Goal: Information Seeking & Learning: Learn about a topic

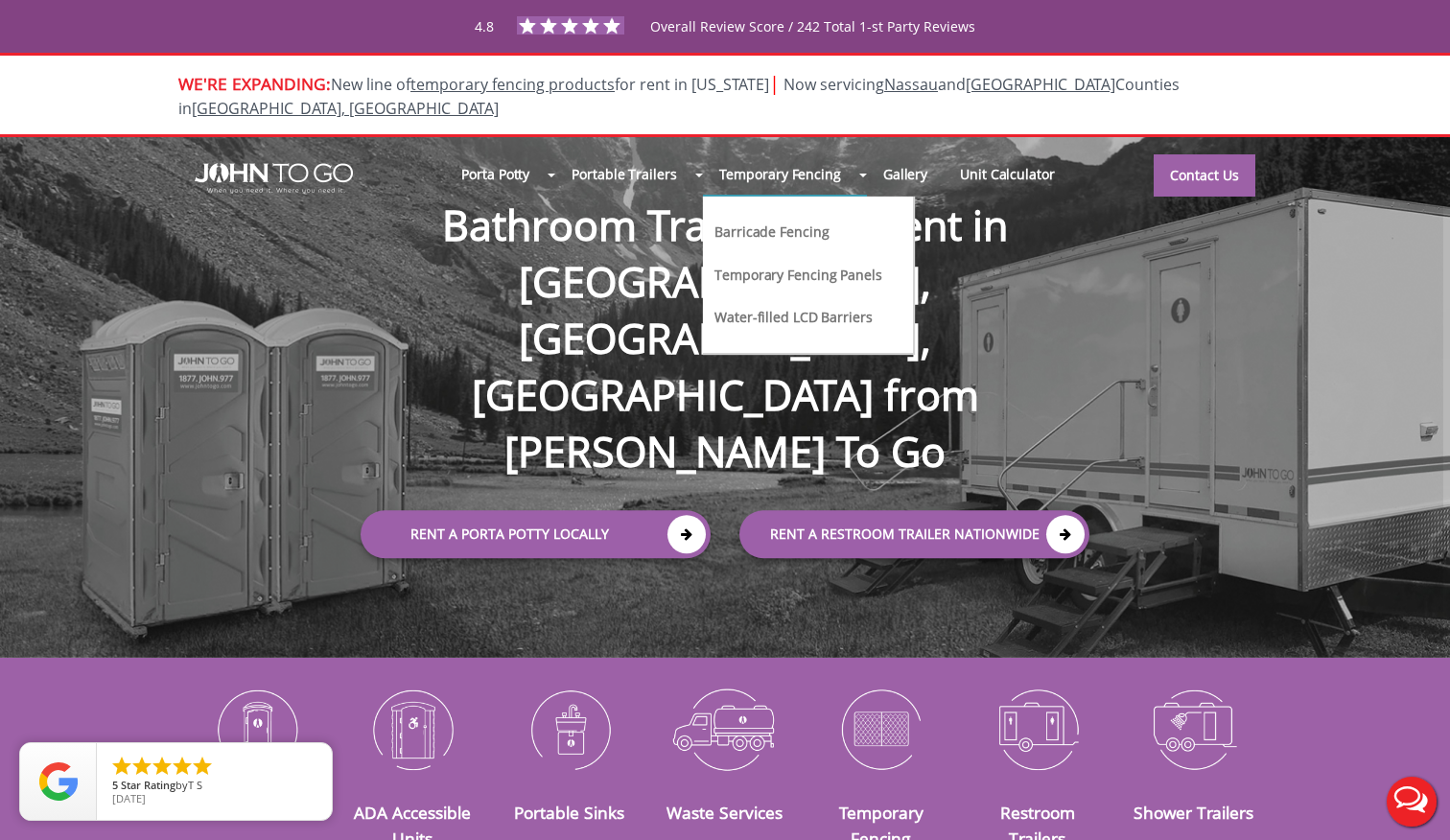
click at [792, 264] on link "Temporary Fencing Panels" at bounding box center [799, 274] width 171 height 20
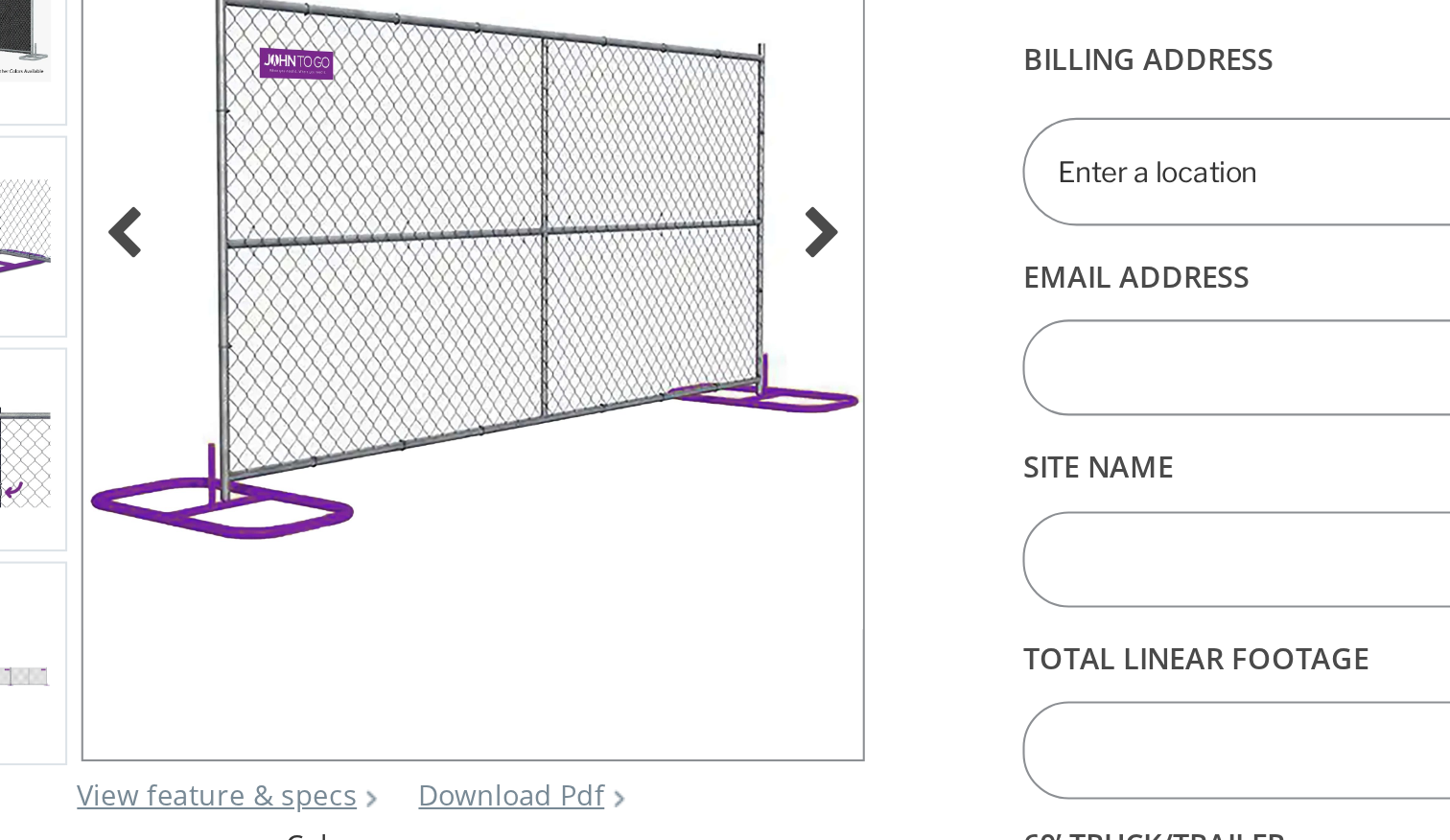
scroll to position [103, 0]
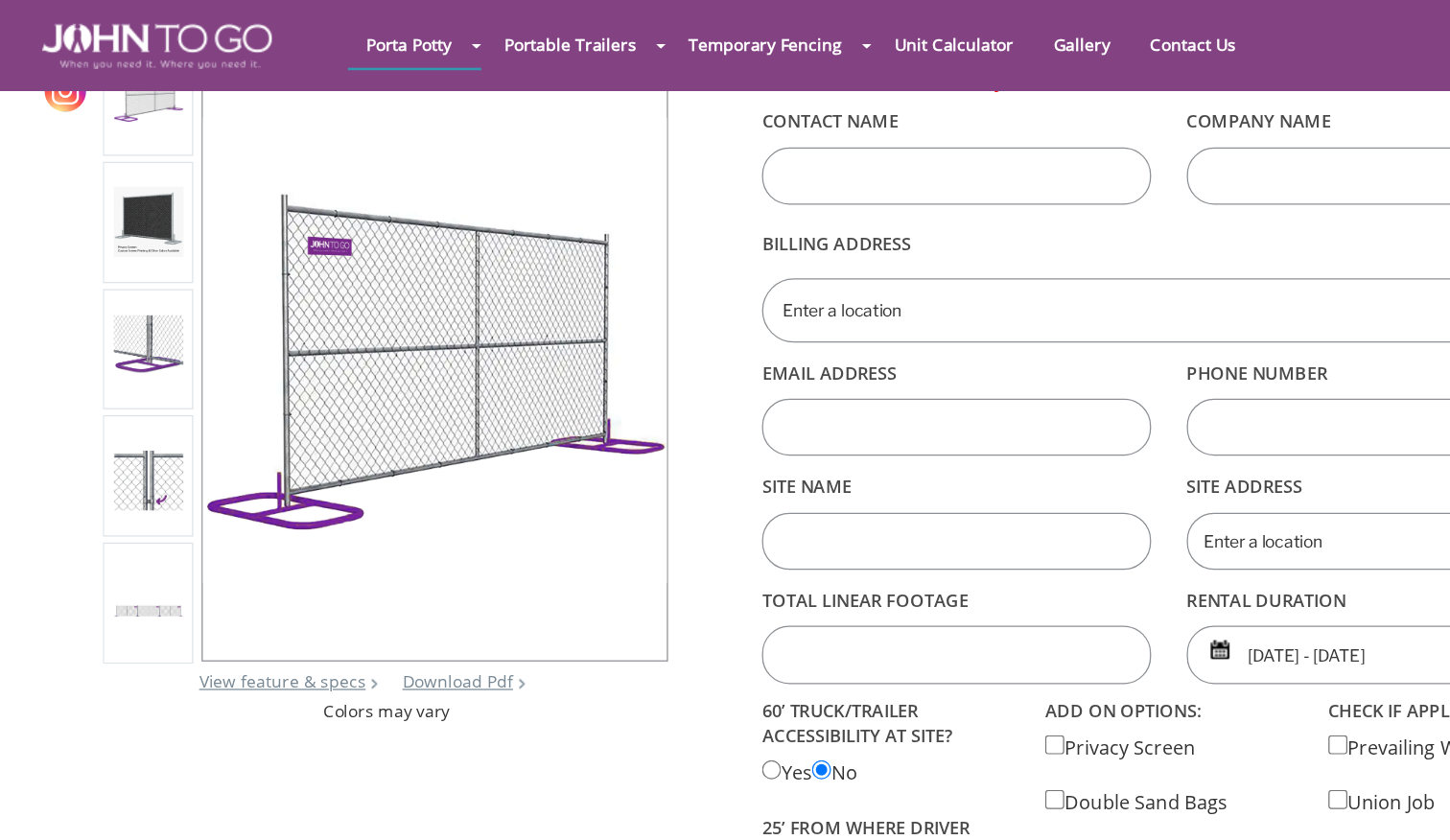
click at [165, 282] on img at bounding box center [193, 282] width 56 height 55
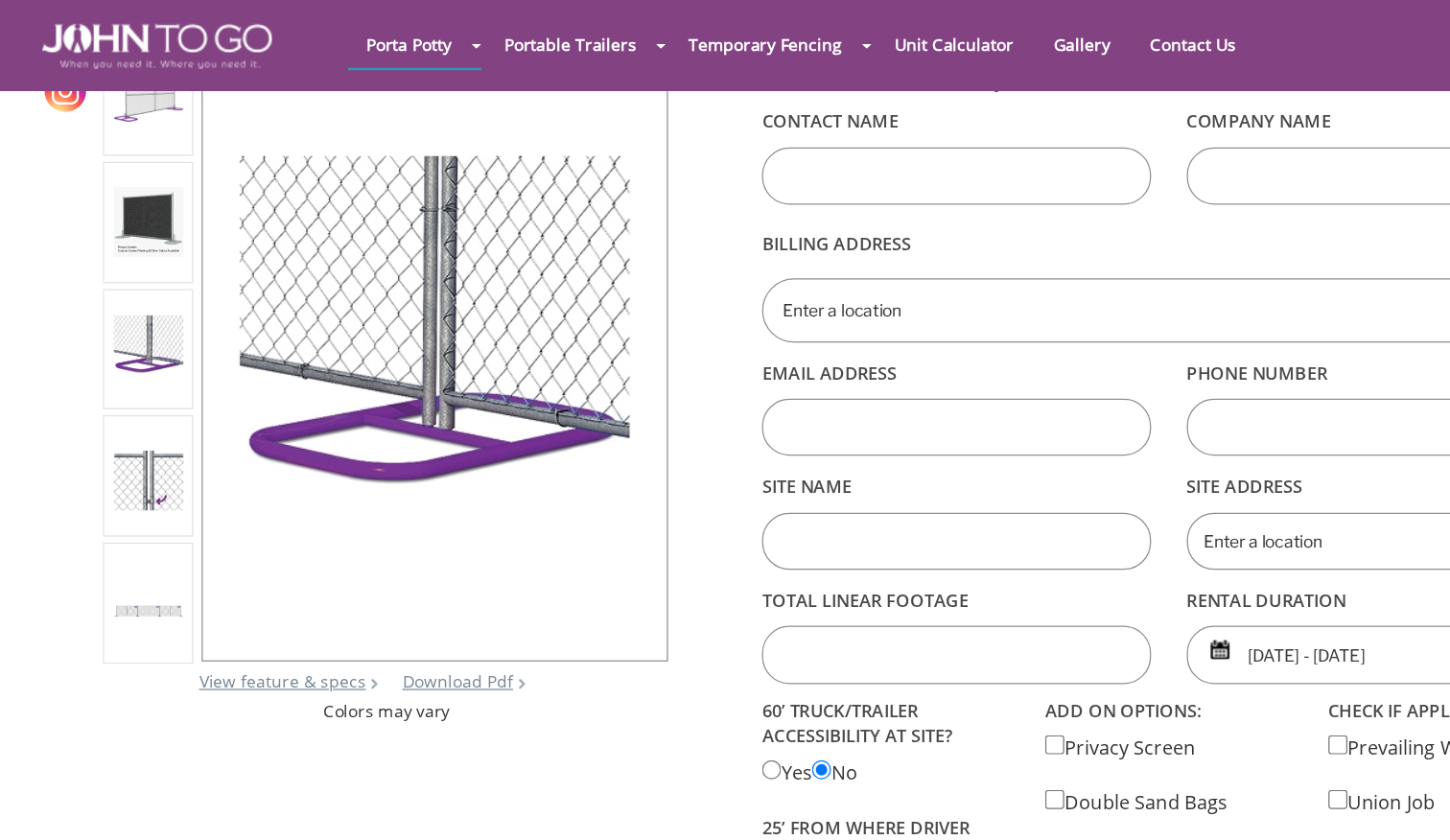
click at [165, 183] on img at bounding box center [193, 178] width 56 height 56
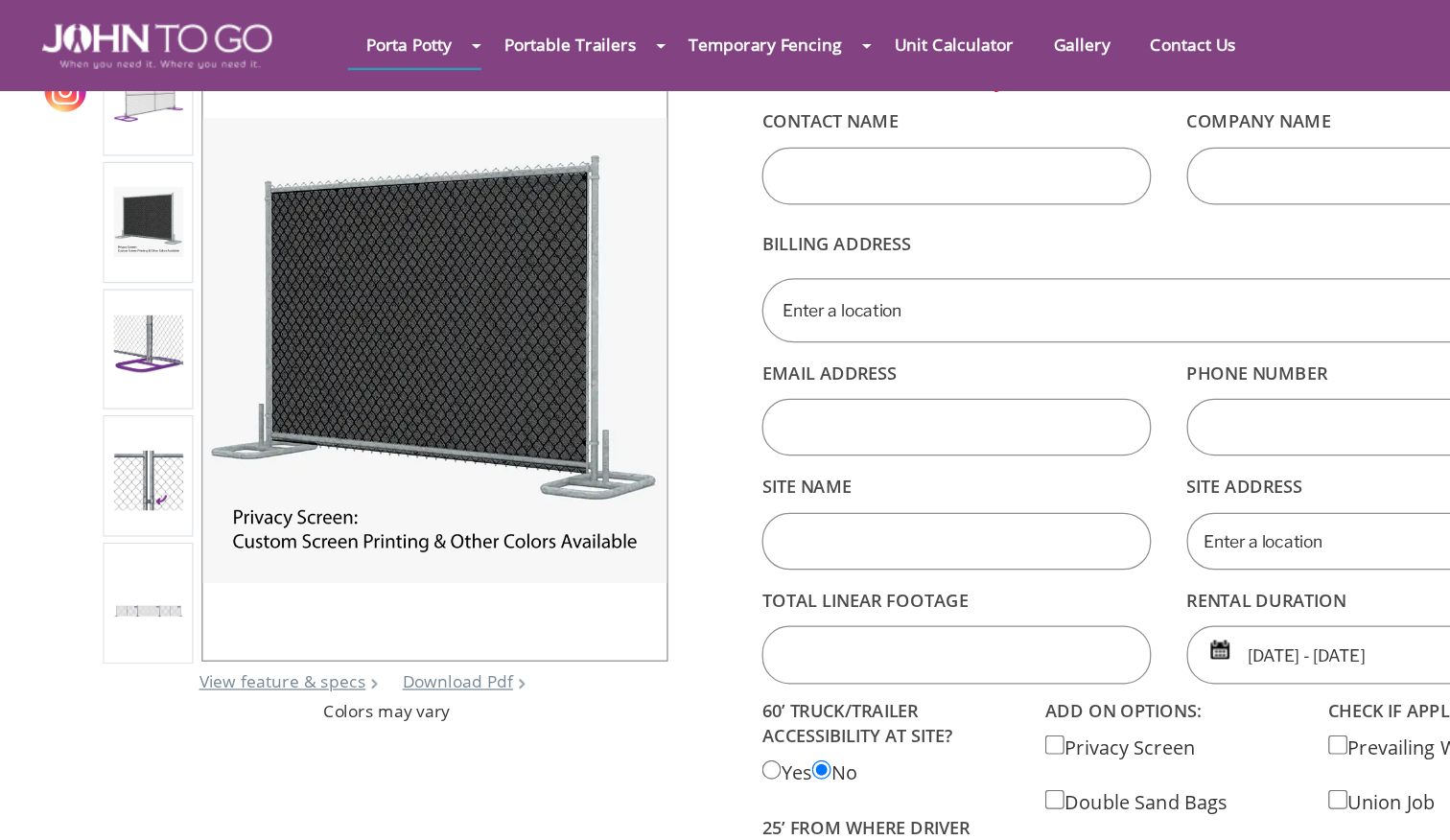
click at [165, 259] on img at bounding box center [193, 282] width 56 height 55
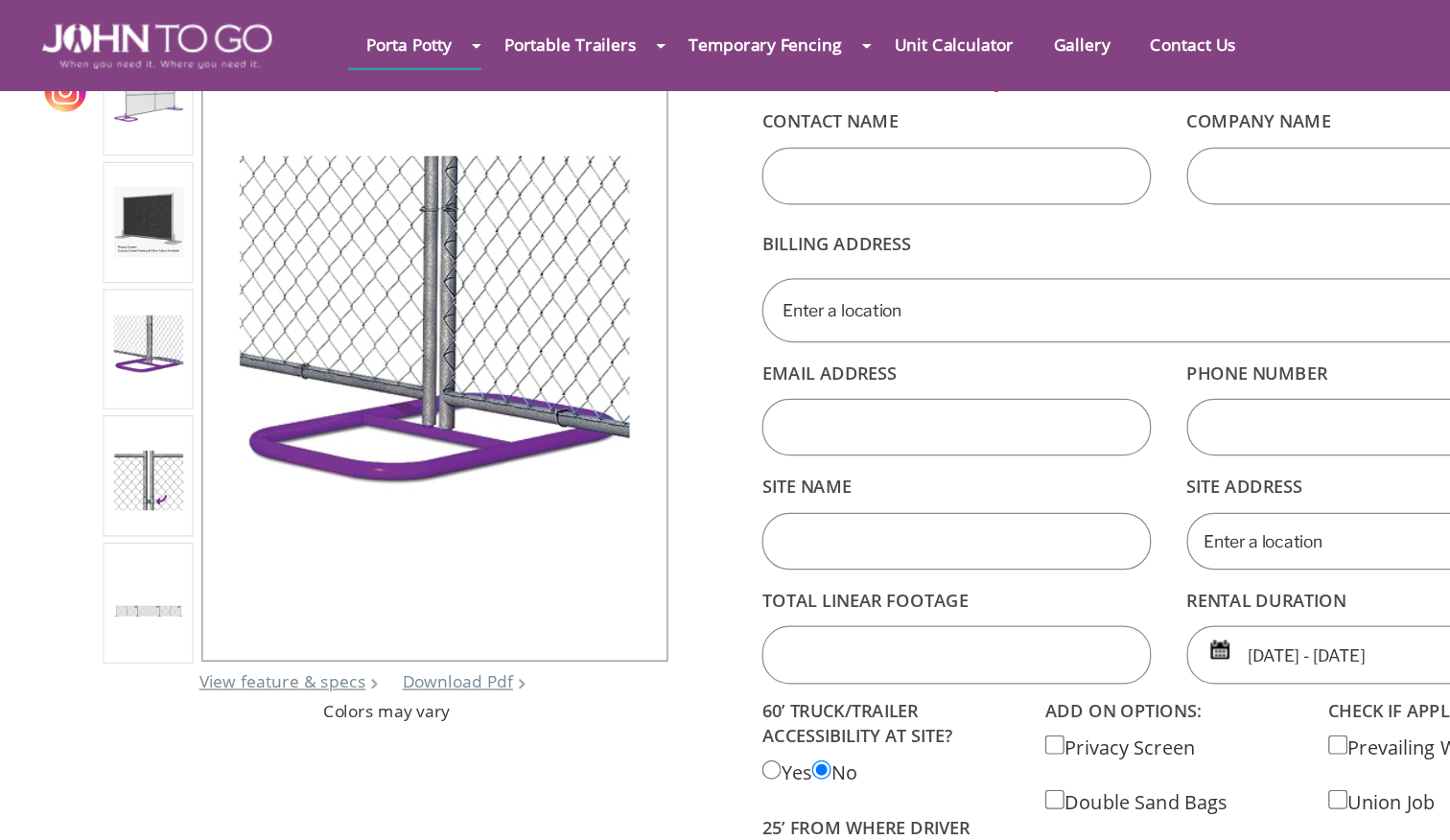
click at [165, 398] on img at bounding box center [193, 383] width 56 height 55
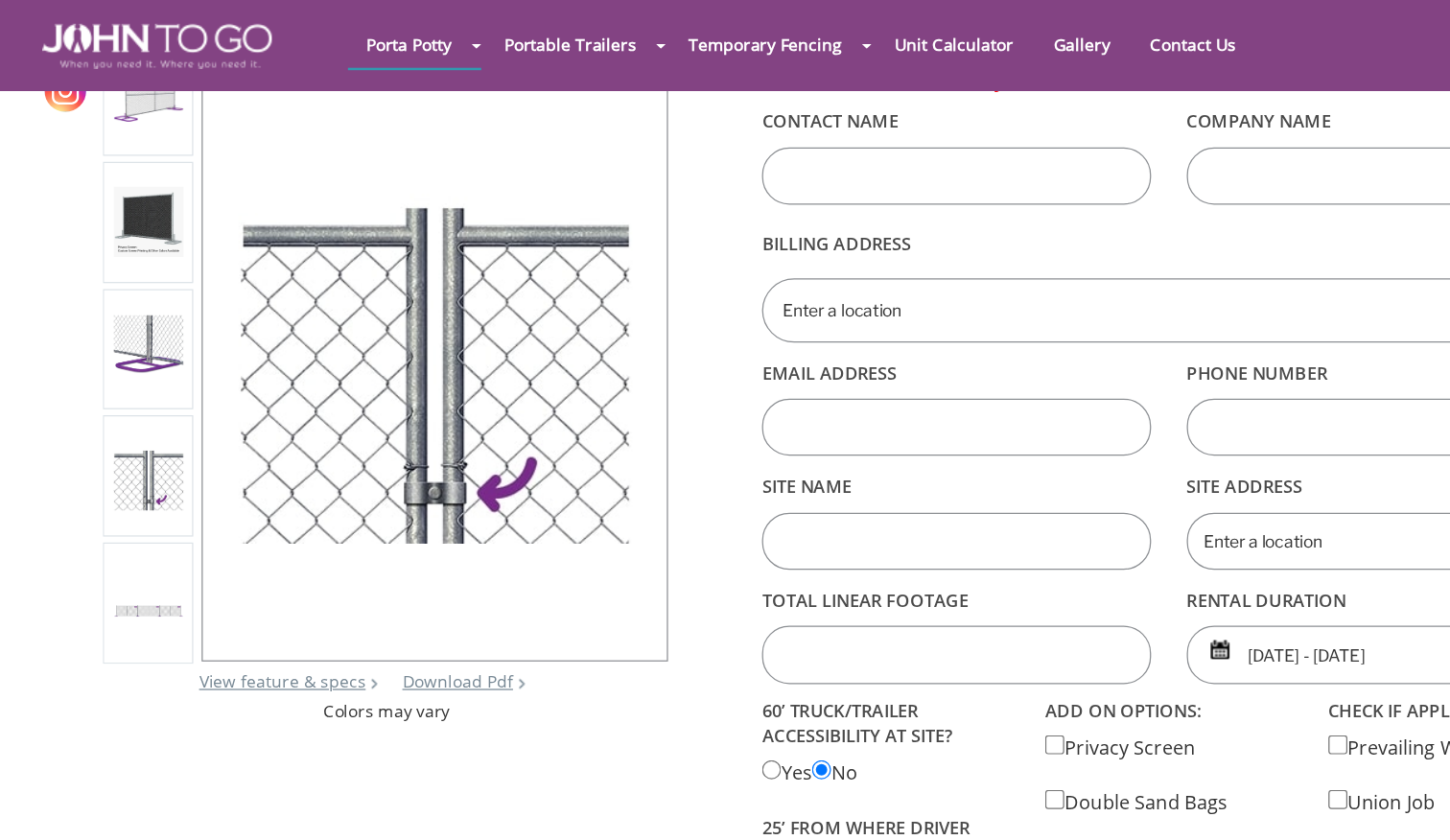
click at [165, 275] on img at bounding box center [193, 282] width 56 height 55
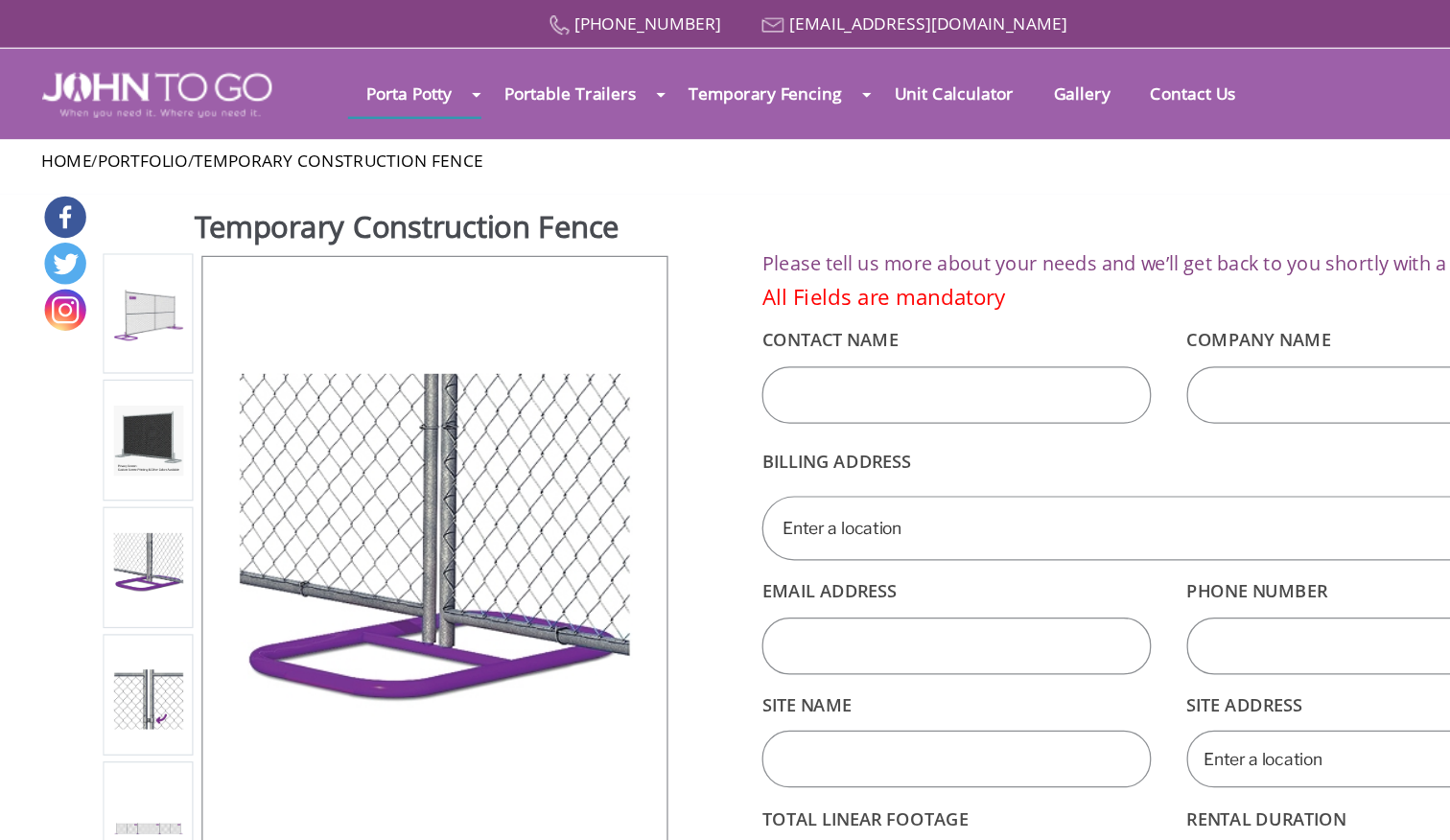
scroll to position [0, 0]
click at [165, 236] on img at bounding box center [193, 252] width 56 height 56
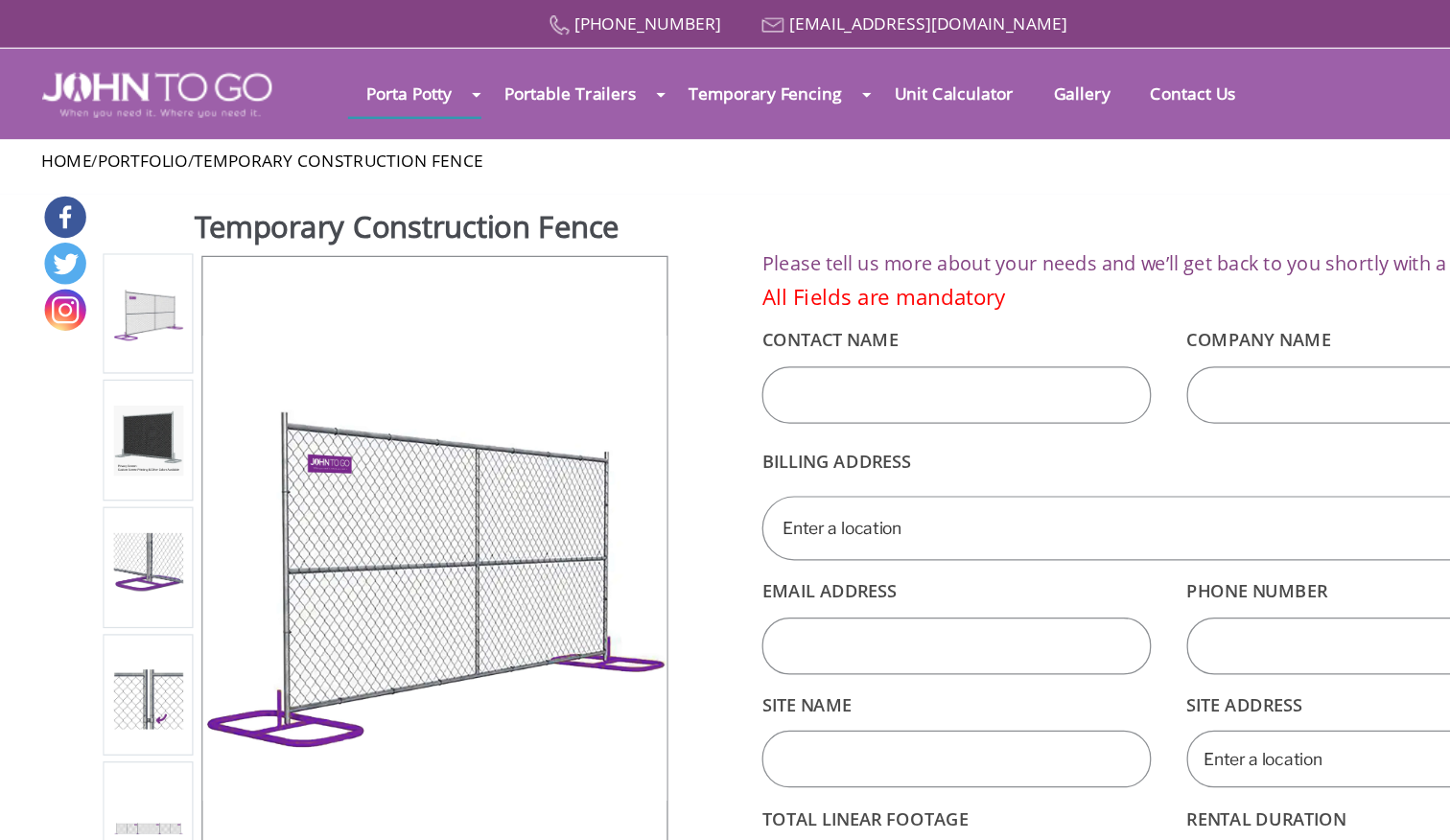
click at [165, 339] on img at bounding box center [193, 355] width 56 height 56
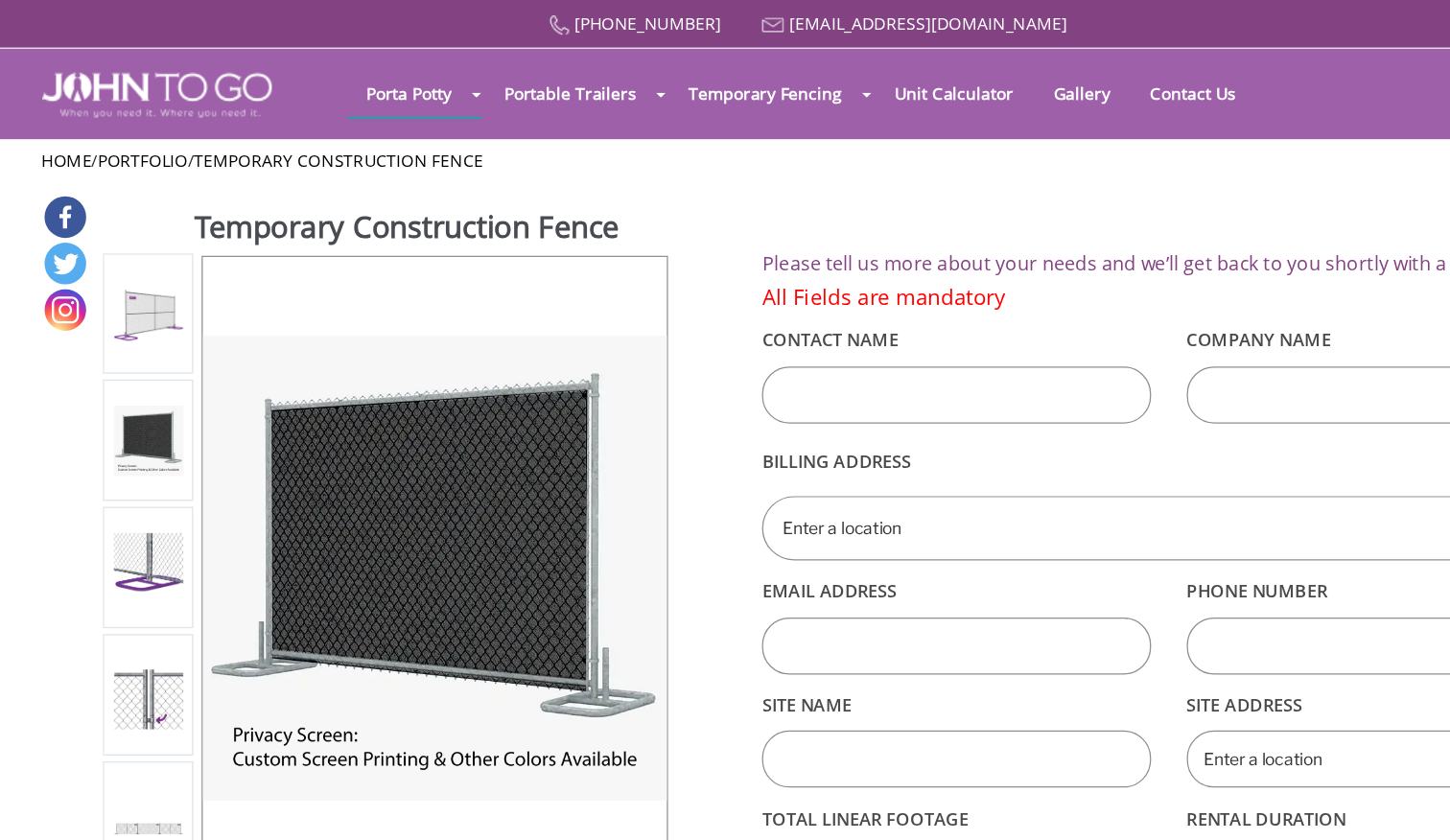
click at [165, 453] on img at bounding box center [193, 457] width 56 height 55
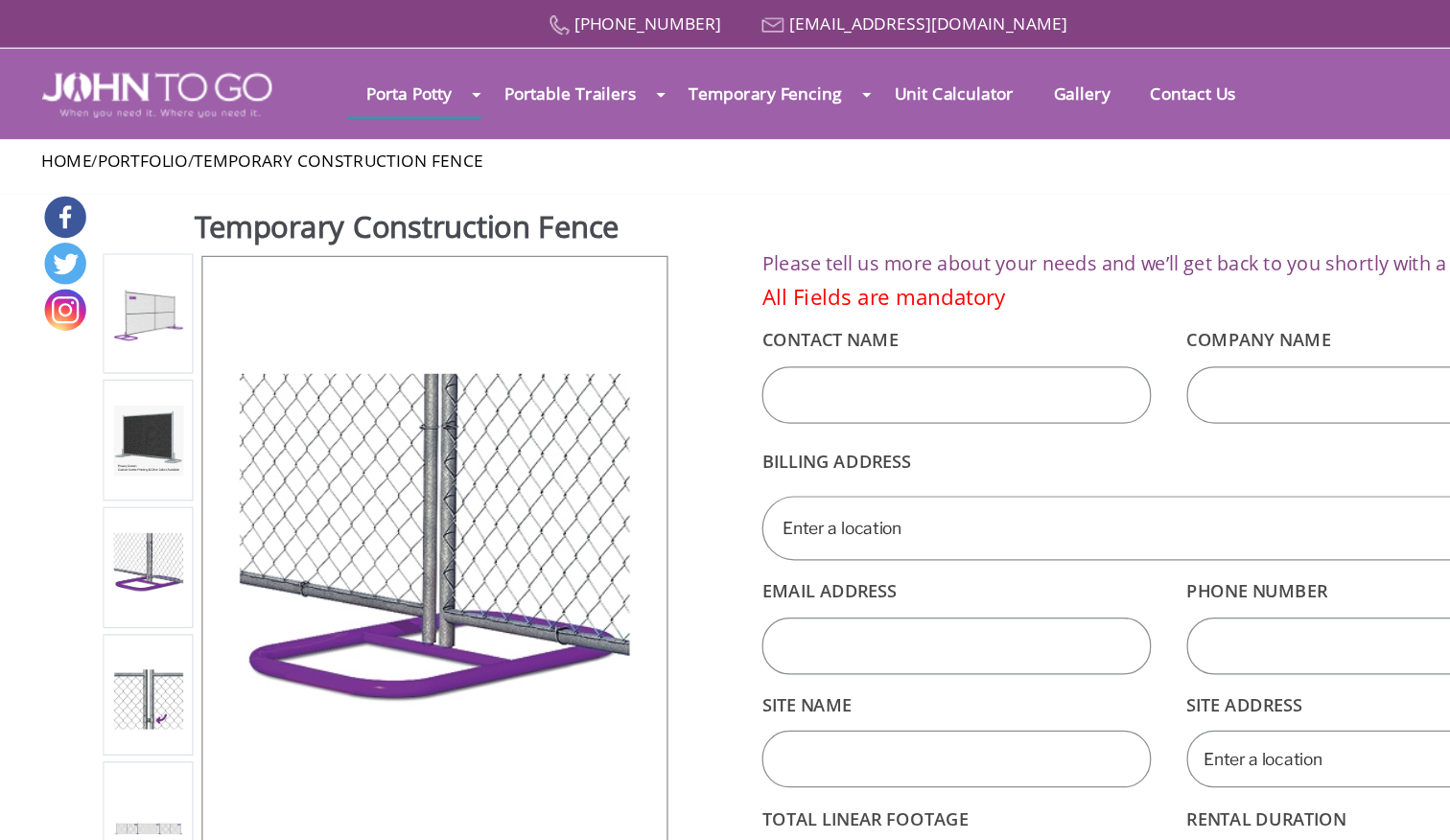
click at [165, 466] on img at bounding box center [193, 457] width 56 height 55
click at [165, 339] on img at bounding box center [193, 355] width 56 height 56
